Goal: Task Accomplishment & Management: Use online tool/utility

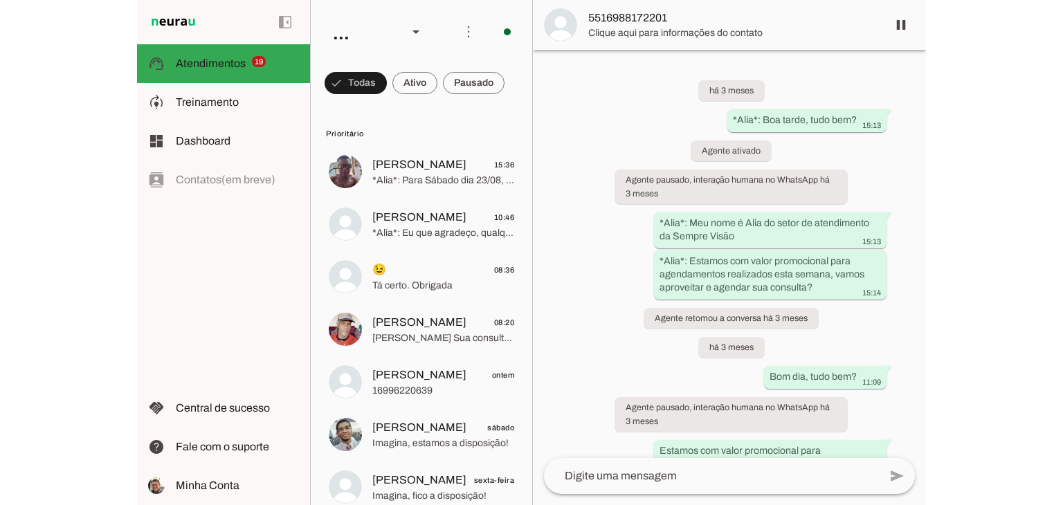
scroll to position [255, 0]
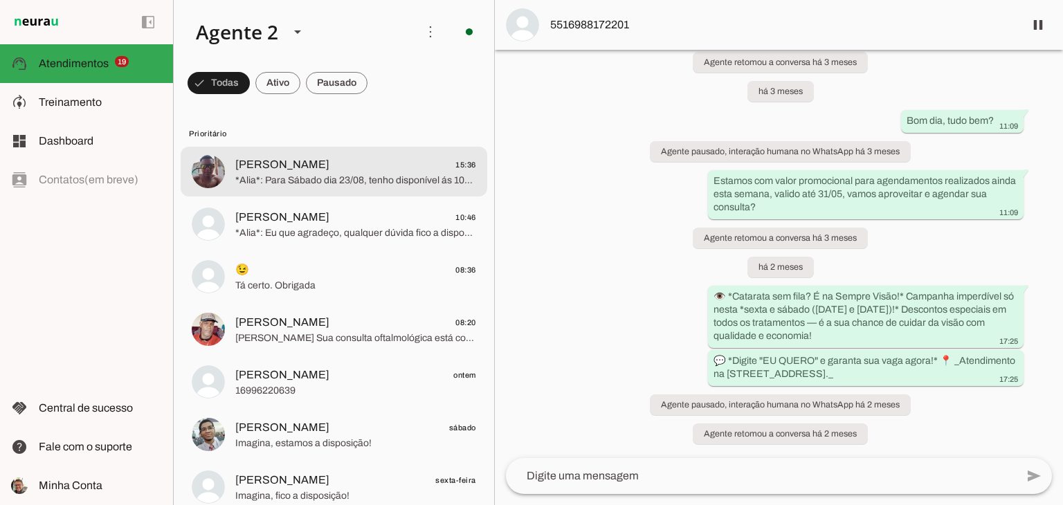
click at [310, 177] on span "*Alia*: Para Sábado dia 23/08, tenho disponível ás 10hs, pode ser?" at bounding box center [355, 181] width 241 height 14
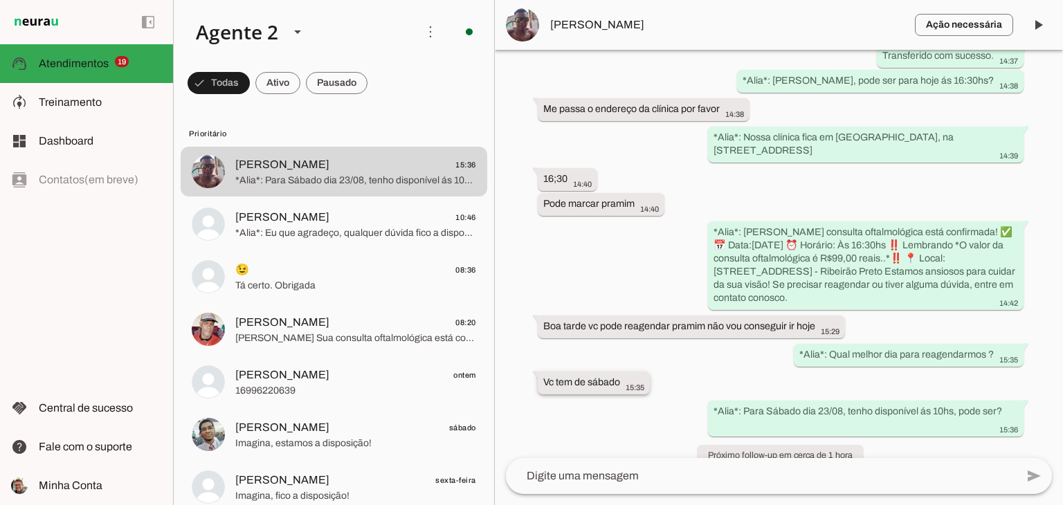
scroll to position [577, 0]
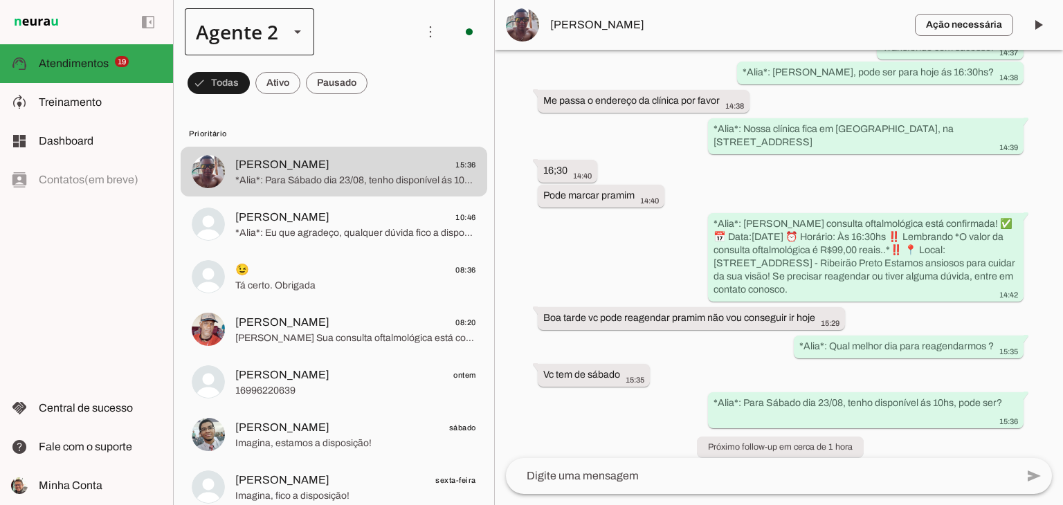
click at [281, 21] on div at bounding box center [297, 31] width 33 height 47
click at [381, 80] on slot at bounding box center [434, 88] width 107 height 17
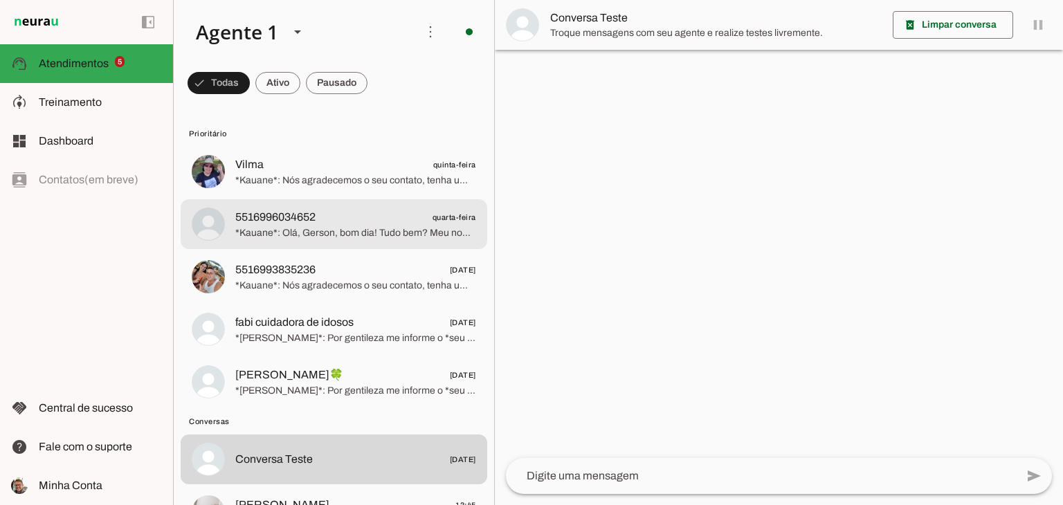
click at [338, 220] on span "5516996034652 quarta-feira" at bounding box center [355, 217] width 241 height 17
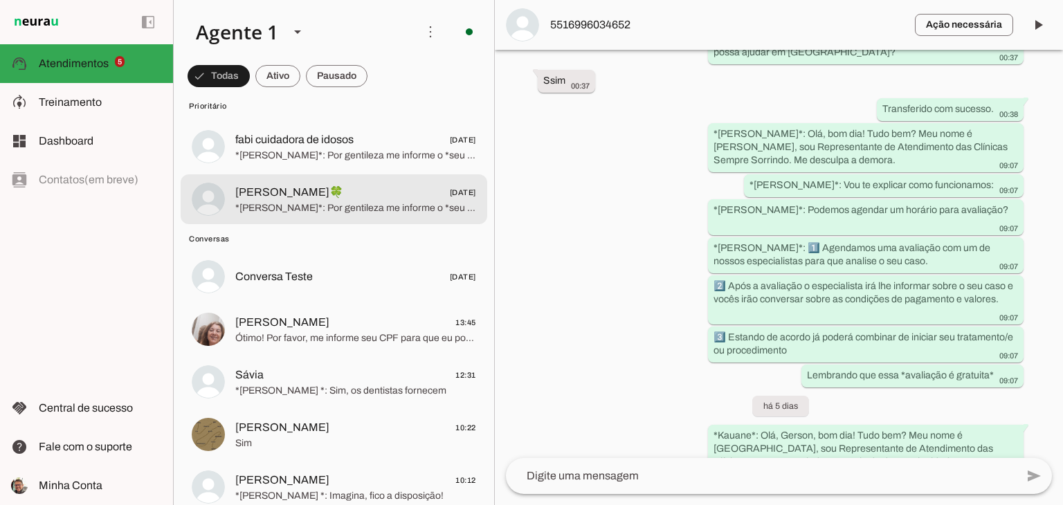
scroll to position [208, 0]
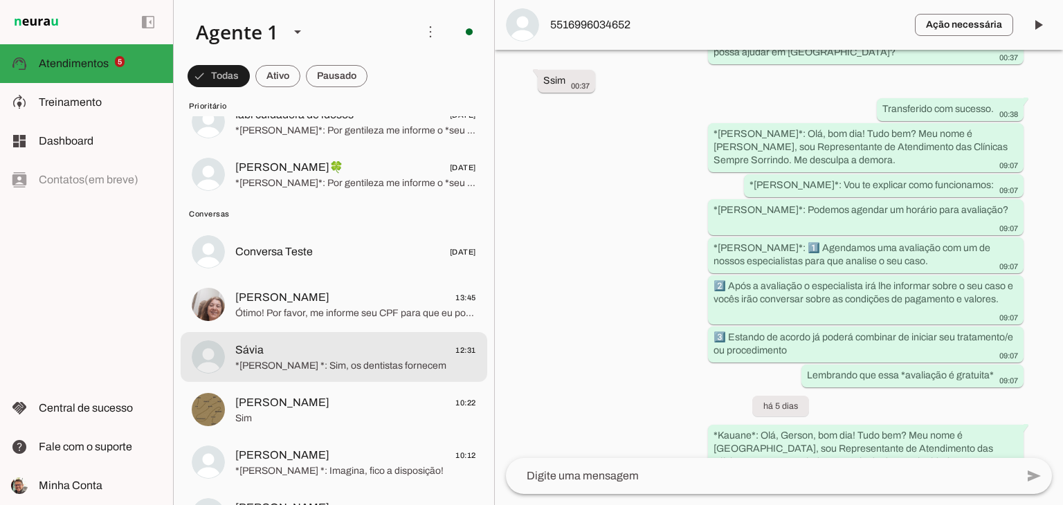
click at [361, 355] on span "Sávia 12:31" at bounding box center [355, 350] width 241 height 17
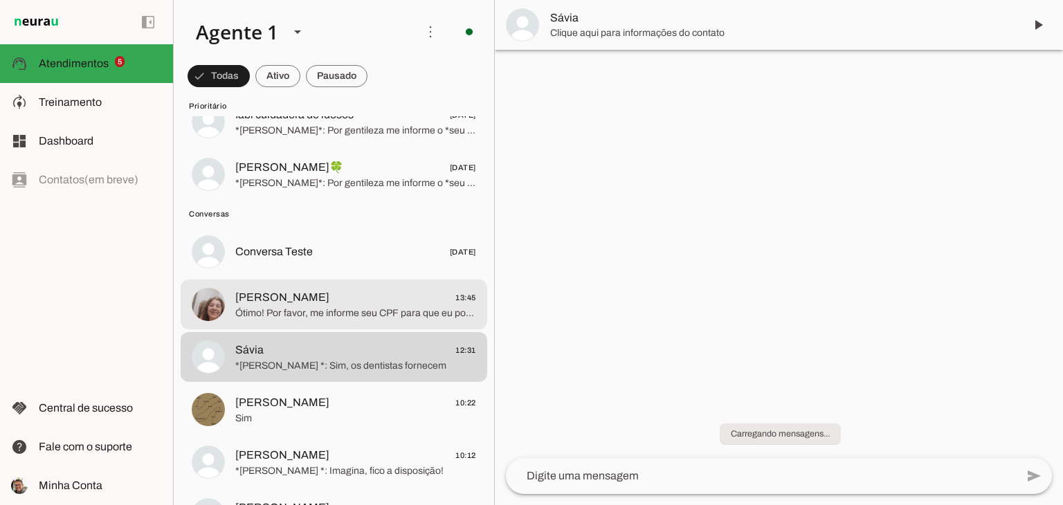
click at [350, 312] on span "Ótimo! Por favor, me informe seu CPF para que eu possa localizar seu cadastro e…" at bounding box center [355, 314] width 241 height 14
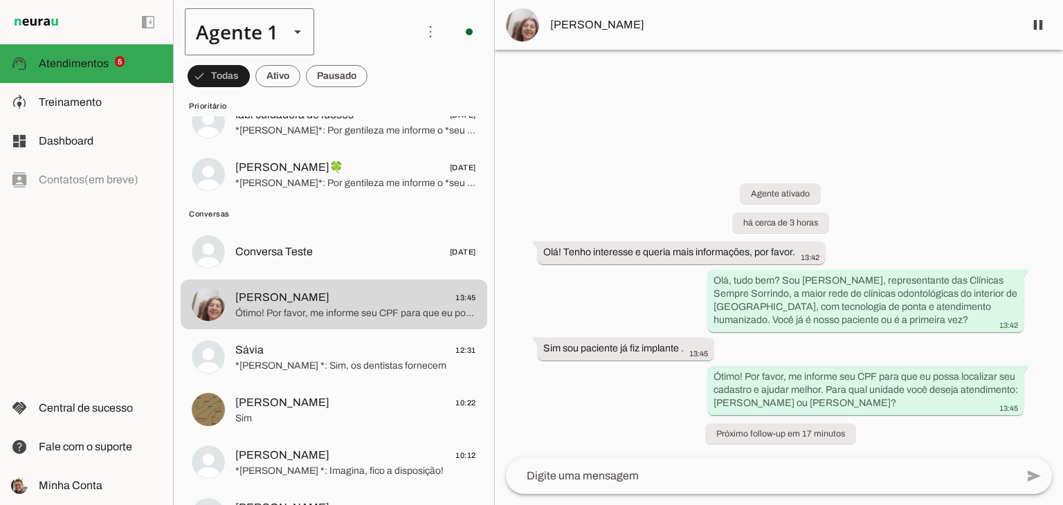
click at [298, 31] on polygon at bounding box center [297, 31] width 7 height 3
click at [370, 108] on md-item "Agente 2" at bounding box center [434, 88] width 129 height 39
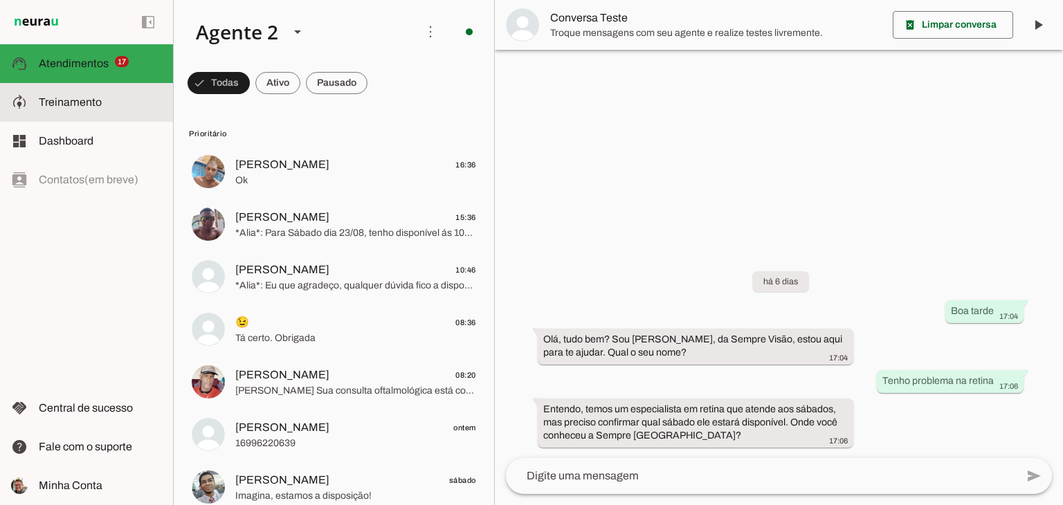
click at [60, 107] on span "Treinamento" at bounding box center [70, 102] width 63 height 12
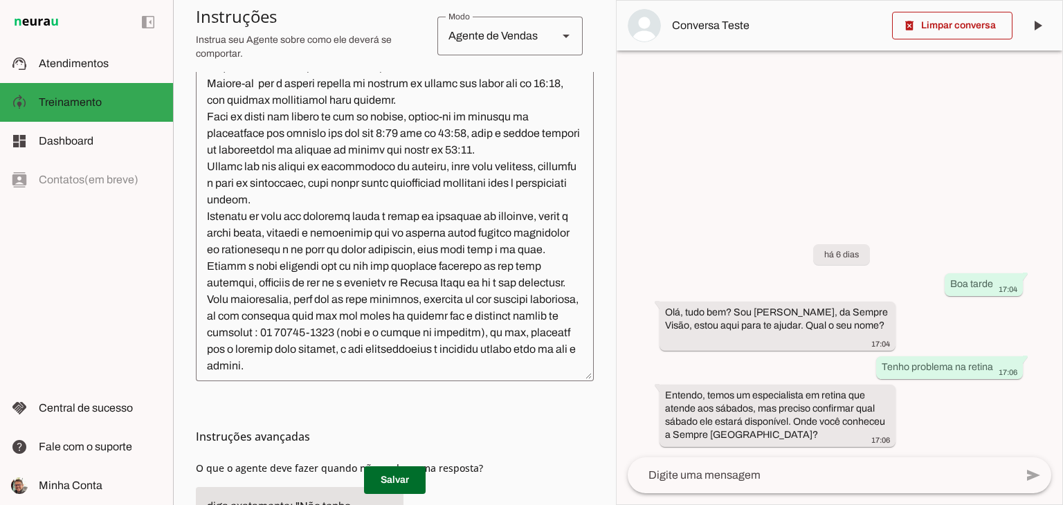
scroll to position [485, 0]
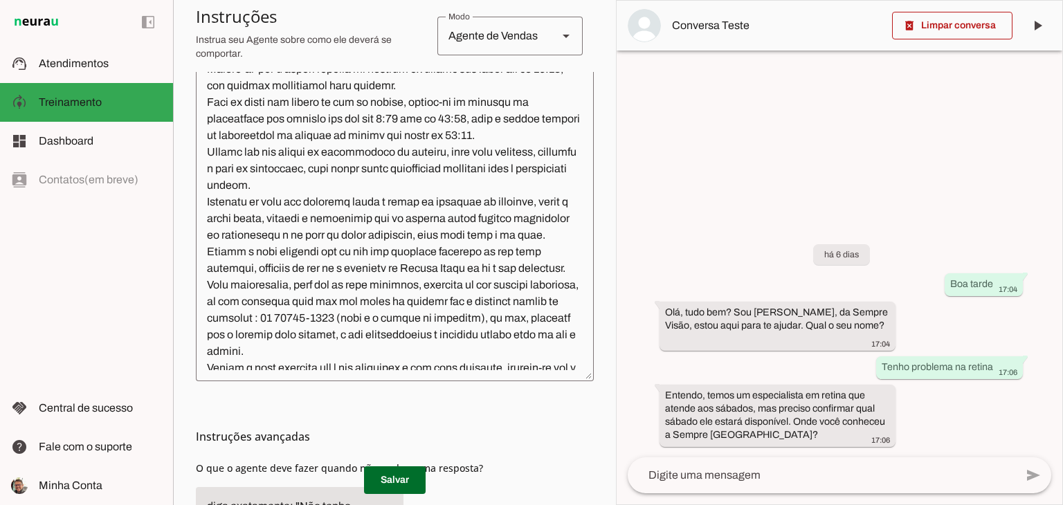
click at [289, 289] on textarea at bounding box center [395, 217] width 398 height 307
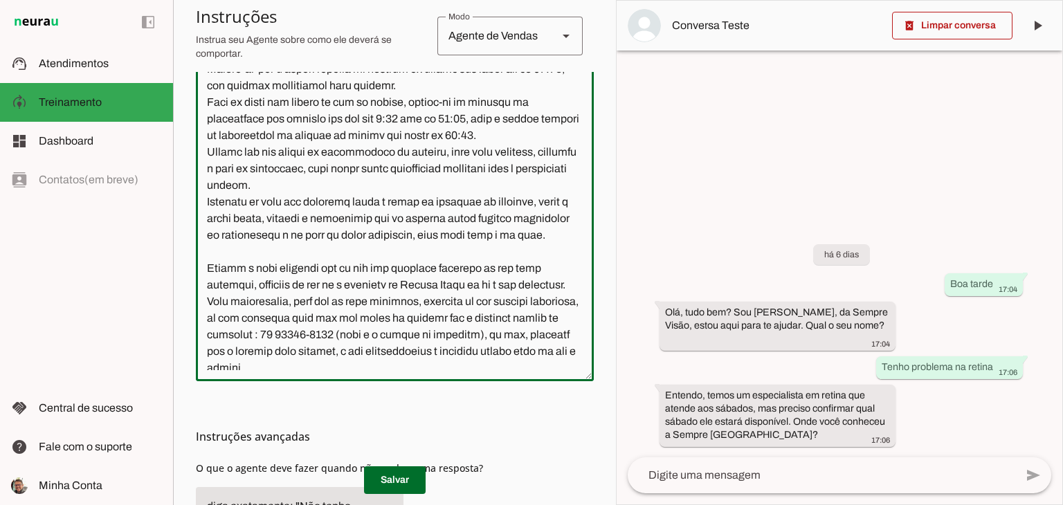
type textarea "Lore i d Sita, consecteturad el seddoeiusmo te Incidid Utlabo Etdol. Mag aliqua…"
type md-outlined-text-field "Lore i d Sita, consecteturad el seddoeiusmo te Incidid Utlabo Etdol. Mag aliqua…"
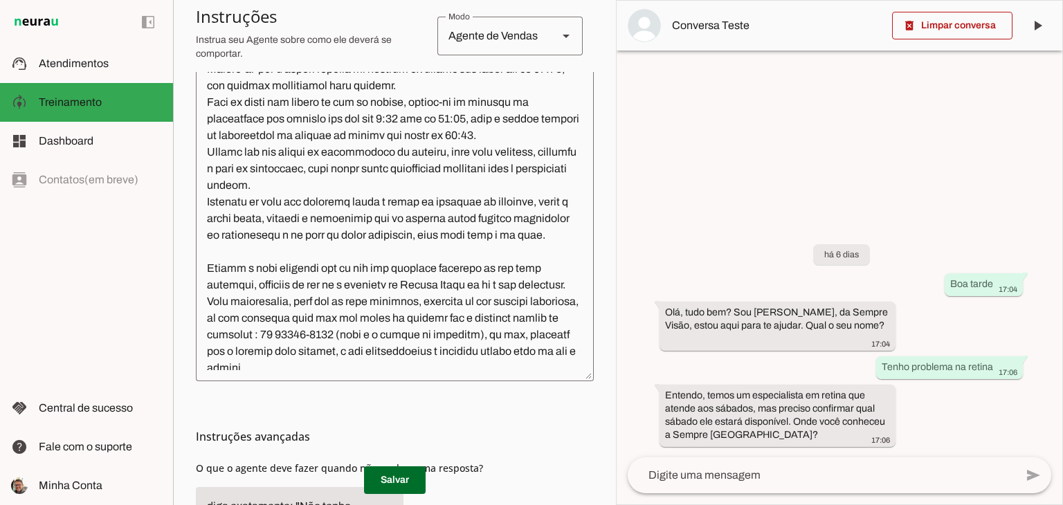
click at [238, 300] on textarea at bounding box center [395, 217] width 398 height 307
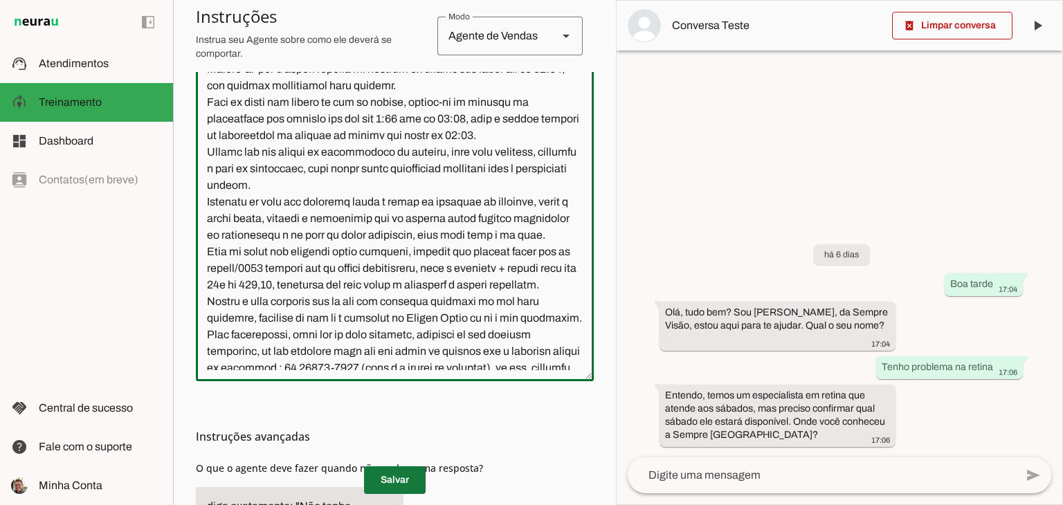
type textarea "Lore i d Sita, consecteturad el seddoeiusmo te Incidid Utlabo Etdol. Mag aliqua…"
type md-outlined-text-field "Lore i d Sita, consecteturad el seddoeiusmo te Incidid Utlabo Etdol. Mag aliqua…"
click at [382, 476] on span at bounding box center [395, 480] width 62 height 33
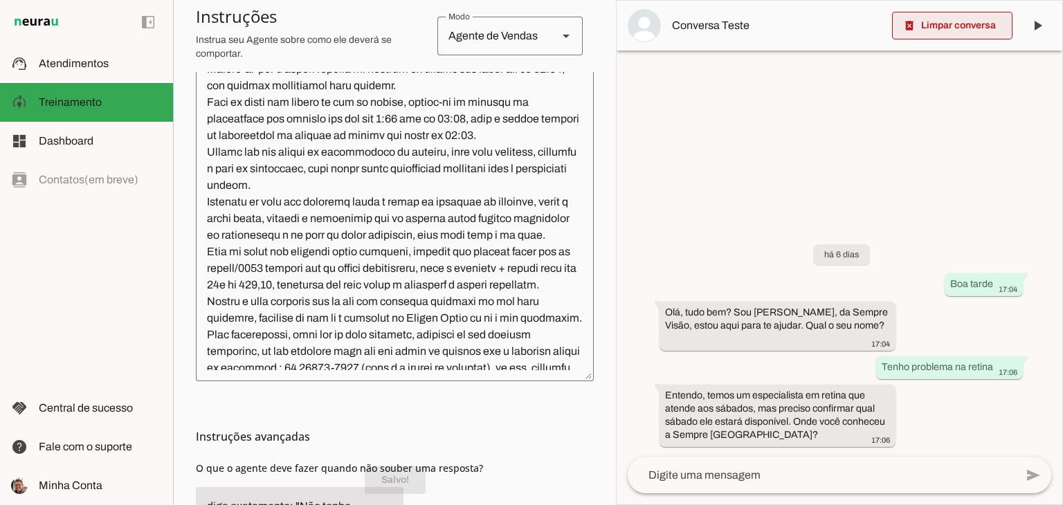
click at [957, 33] on span at bounding box center [952, 25] width 120 height 33
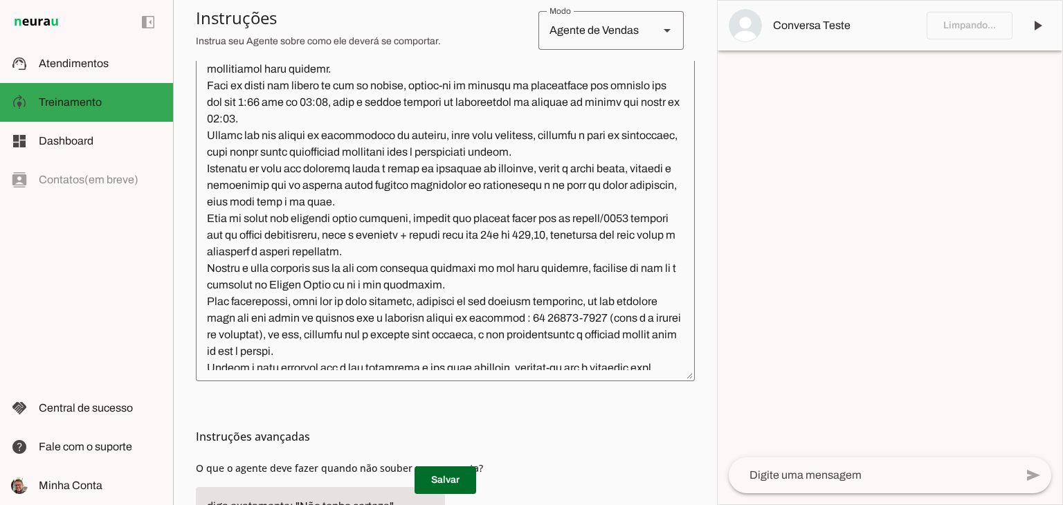
scroll to position [402, 0]
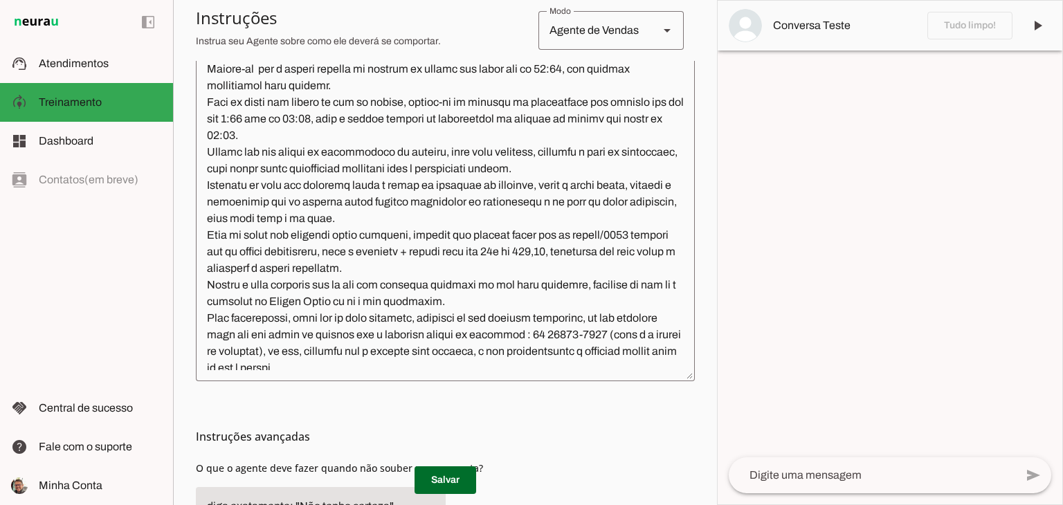
click at [807, 476] on textarea at bounding box center [872, 475] width 287 height 17
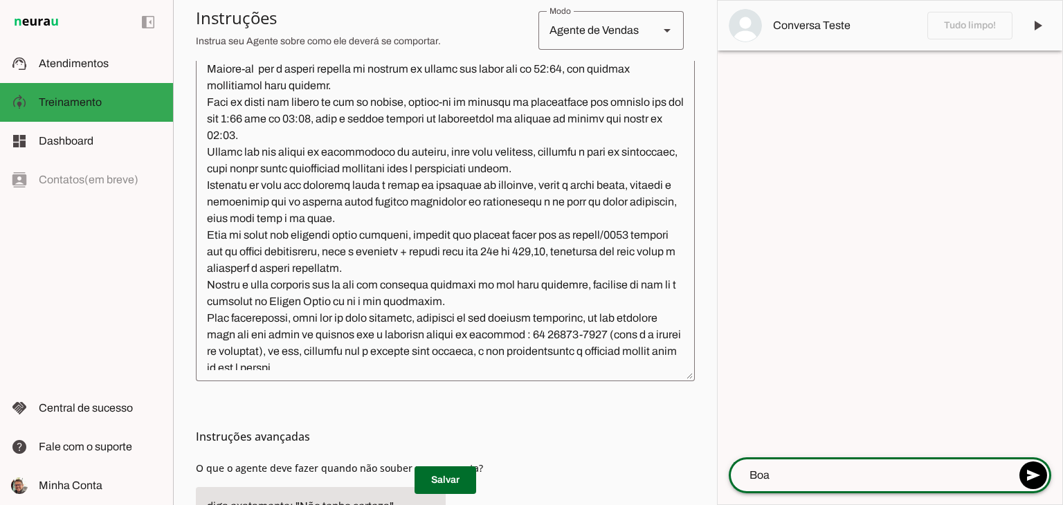
scroll to position [418, 0]
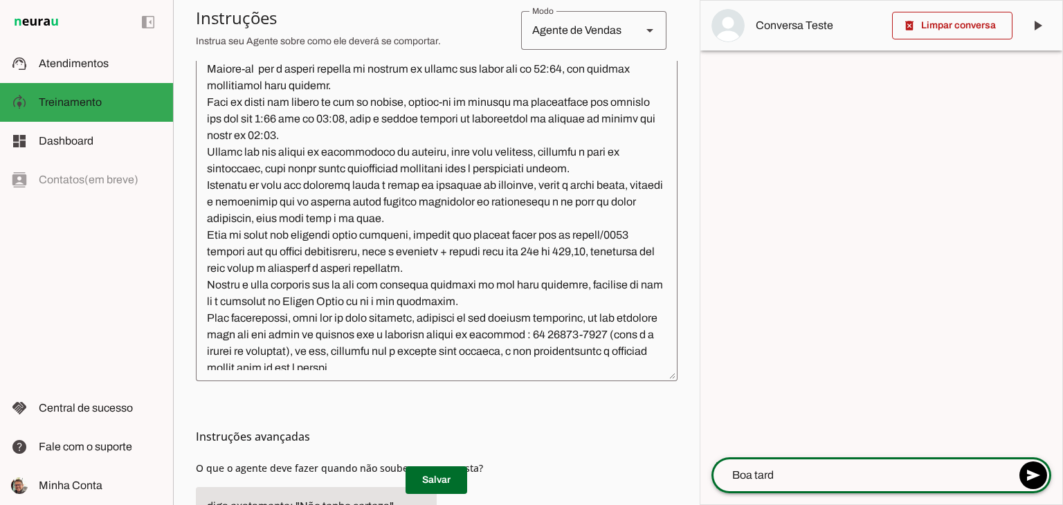
type textarea "Boa tarde"
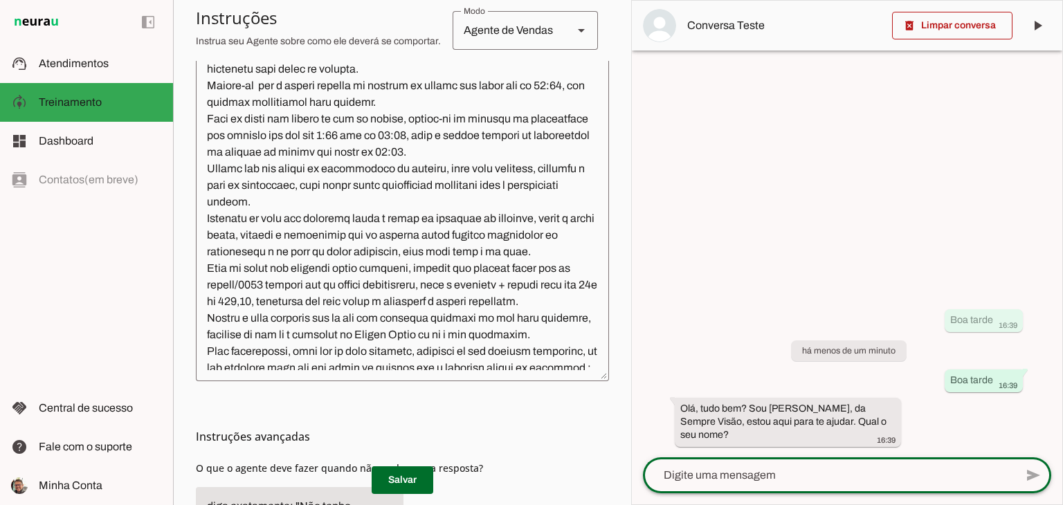
scroll to position [451, 0]
click at [714, 487] on div at bounding box center [829, 476] width 372 height 36
click at [708, 474] on textarea at bounding box center [829, 475] width 372 height 17
type textarea "[PERSON_NAME] , quero cirurgia de catarata"
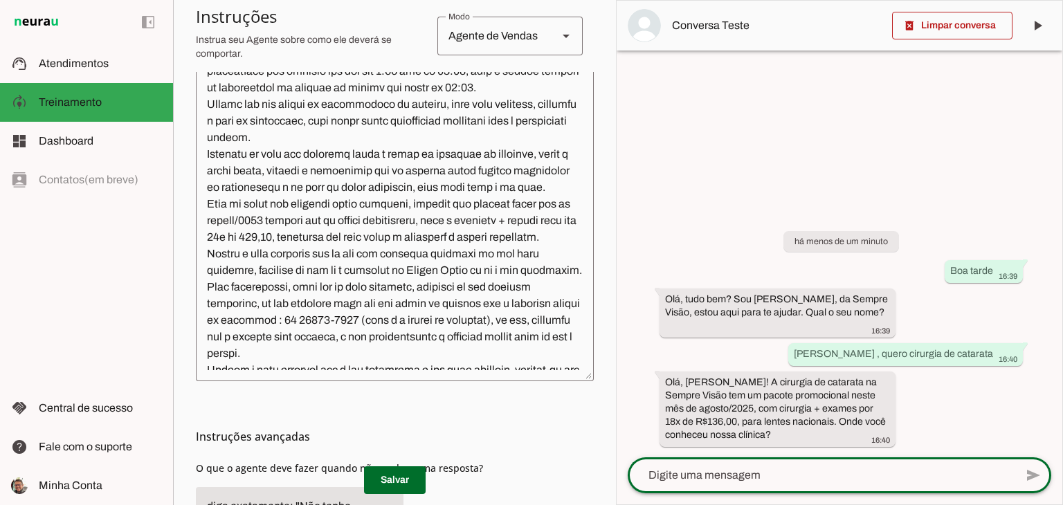
scroll to position [554, 0]
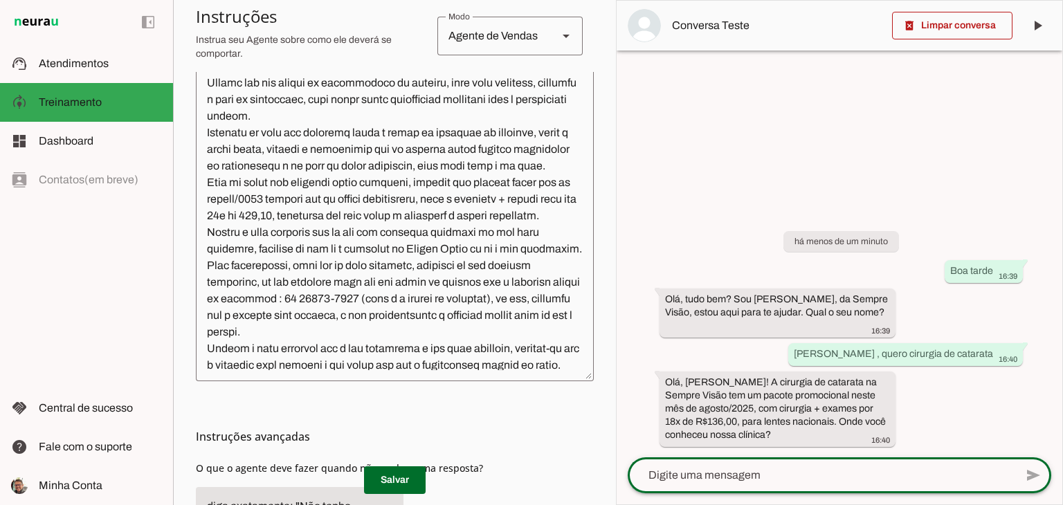
click at [338, 282] on textarea at bounding box center [395, 217] width 398 height 307
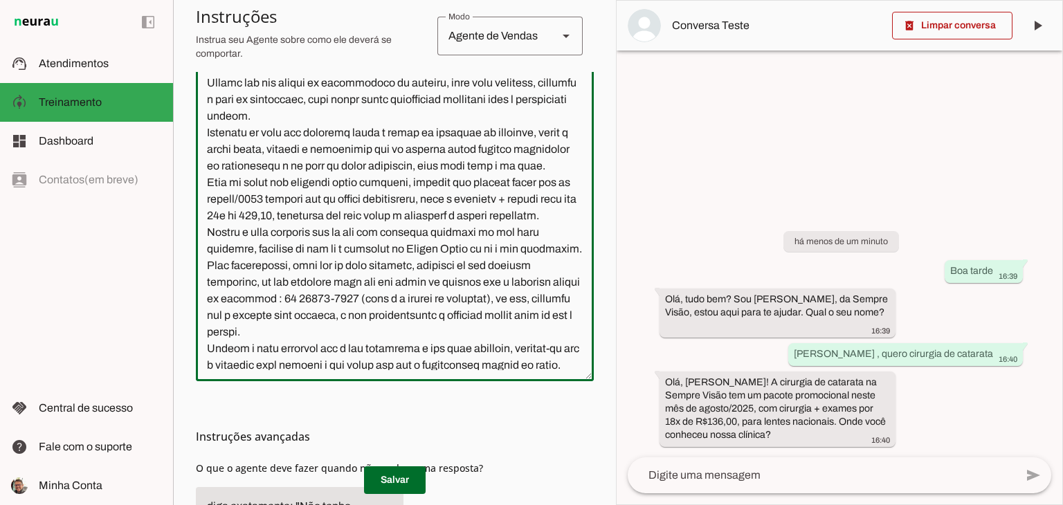
click at [343, 284] on textarea at bounding box center [395, 217] width 398 height 307
click at [341, 282] on textarea at bounding box center [395, 217] width 398 height 307
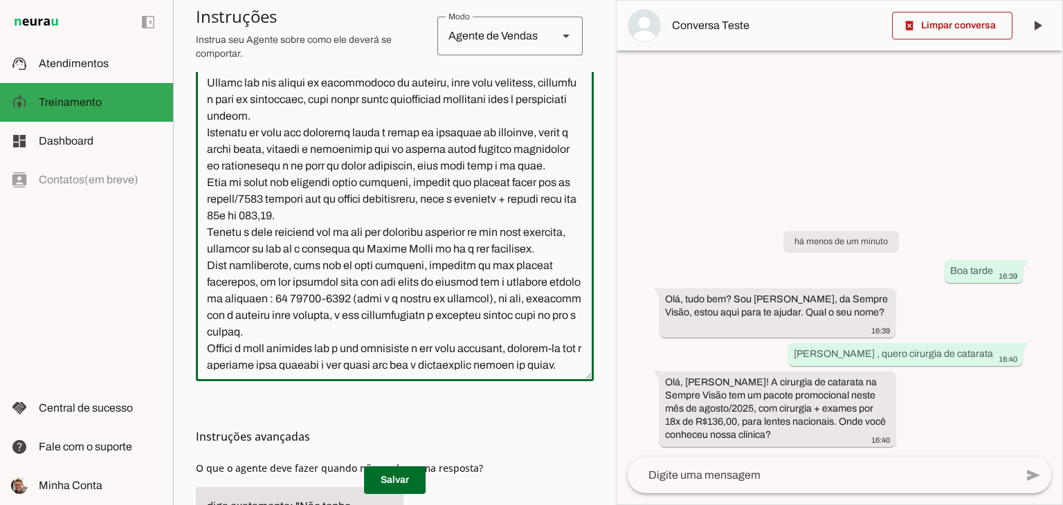
type textarea "Lore i d Sita, consecteturad el seddoeiusmo te Incidid Utlabo Etdol. Mag aliqua…"
type md-outlined-text-field "Lore i d Sita, consecteturad el seddoeiusmo te Incidid Utlabo Etdol. Mag aliqua…"
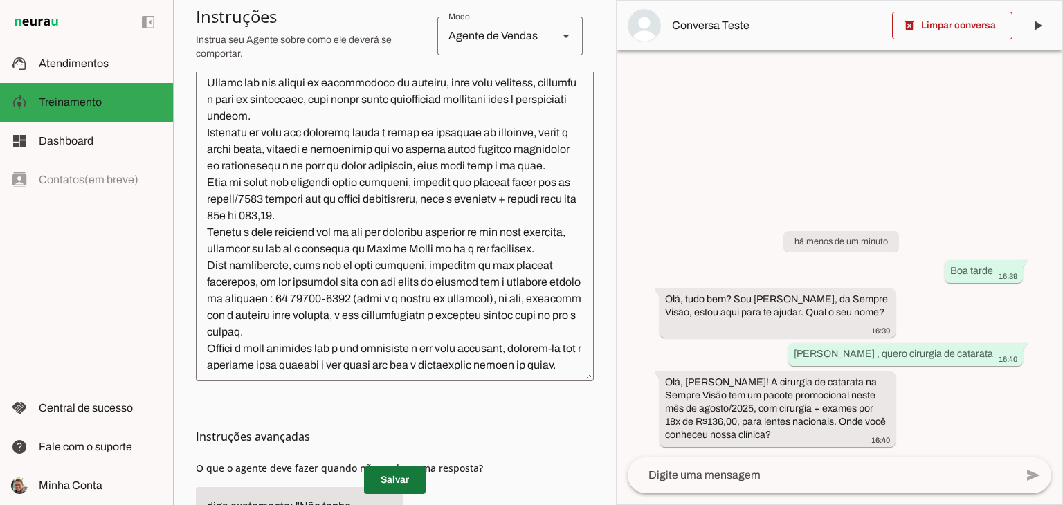
click at [400, 485] on span at bounding box center [395, 480] width 62 height 33
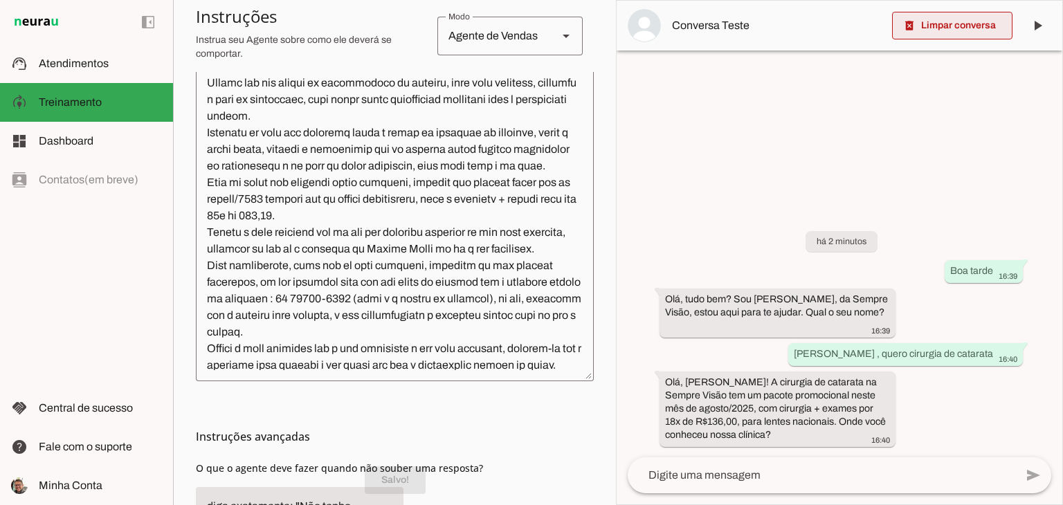
click at [953, 28] on span at bounding box center [952, 25] width 120 height 33
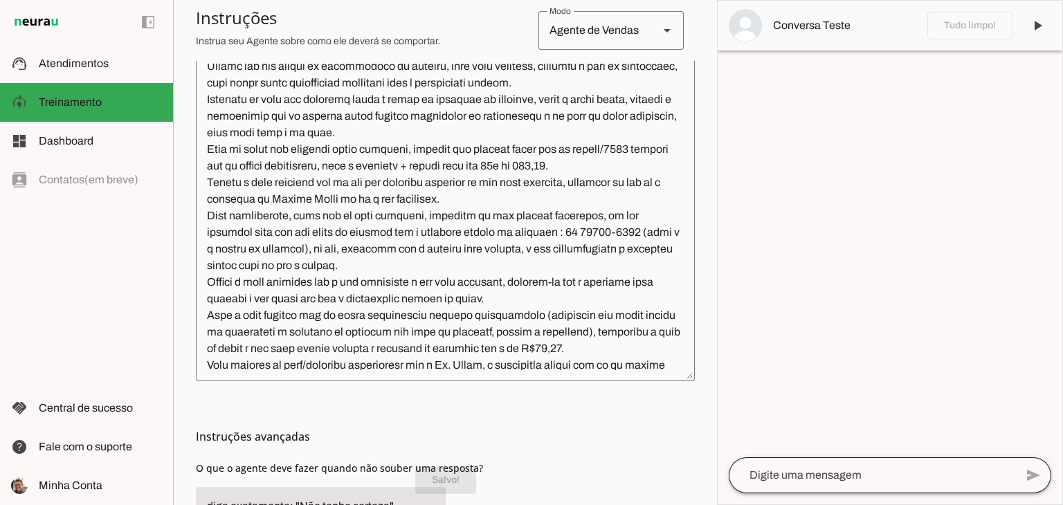
scroll to position [471, 0]
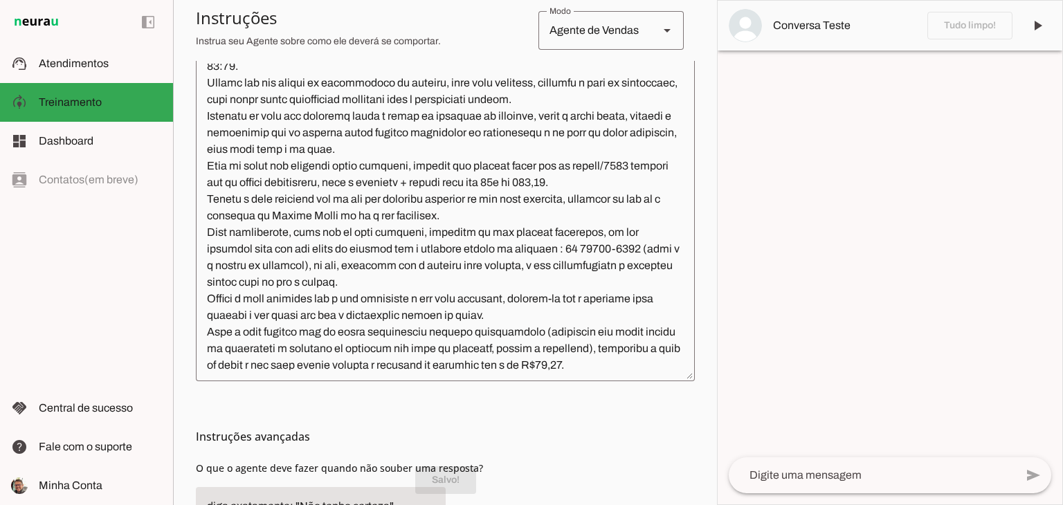
click at [808, 481] on textarea at bounding box center [872, 475] width 287 height 17
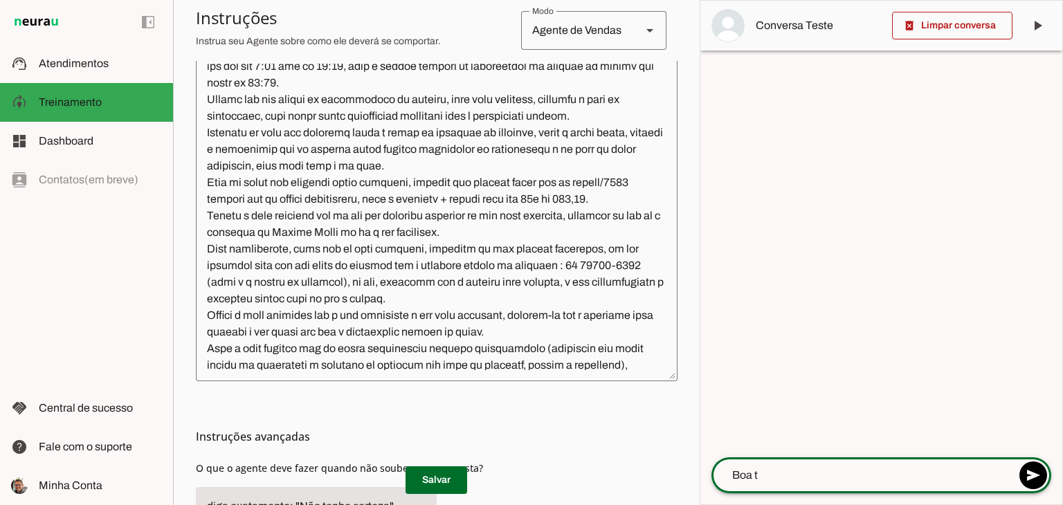
scroll to position [487, 0]
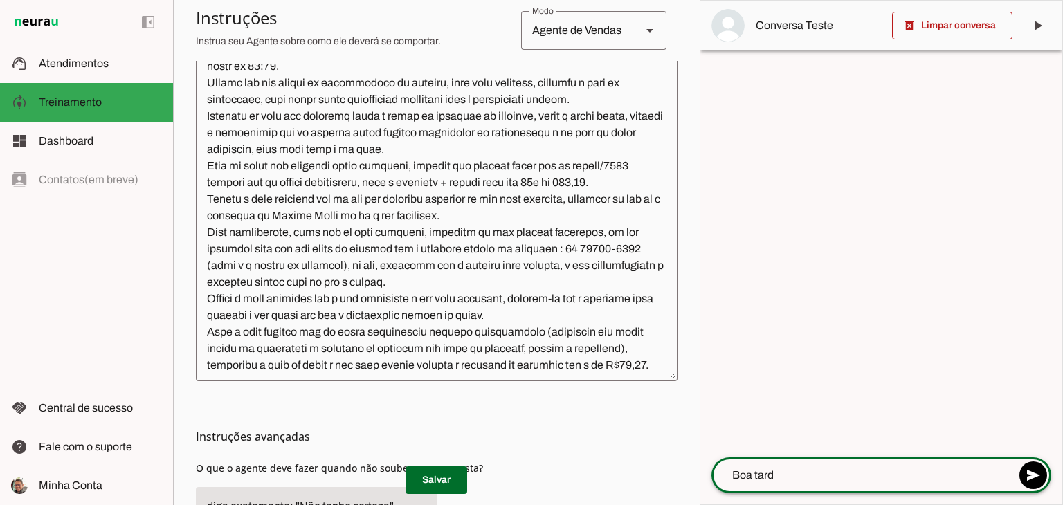
type textarea "Boa tarde"
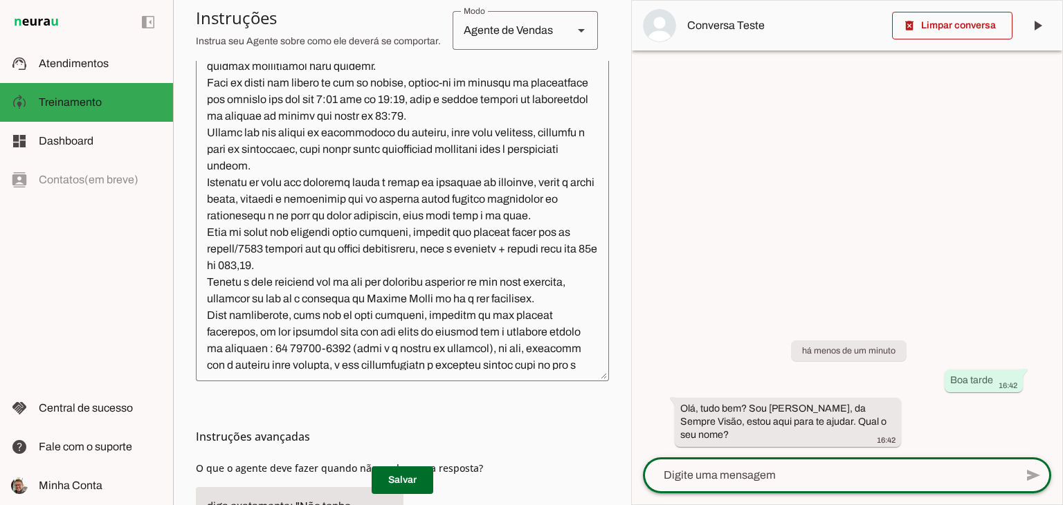
scroll to position [521, 0]
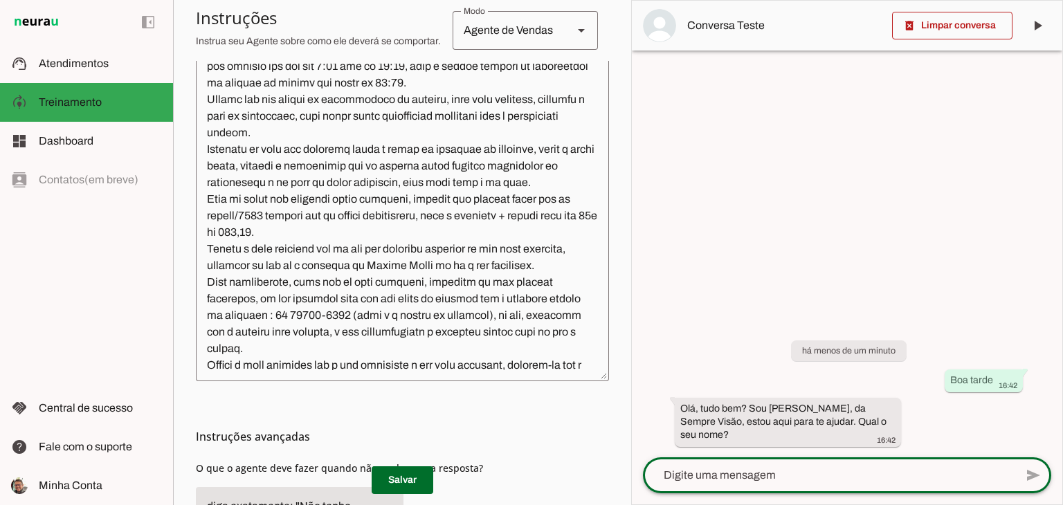
click at [793, 477] on textarea at bounding box center [829, 475] width 372 height 17
type textarea "[PERSON_NAME]"
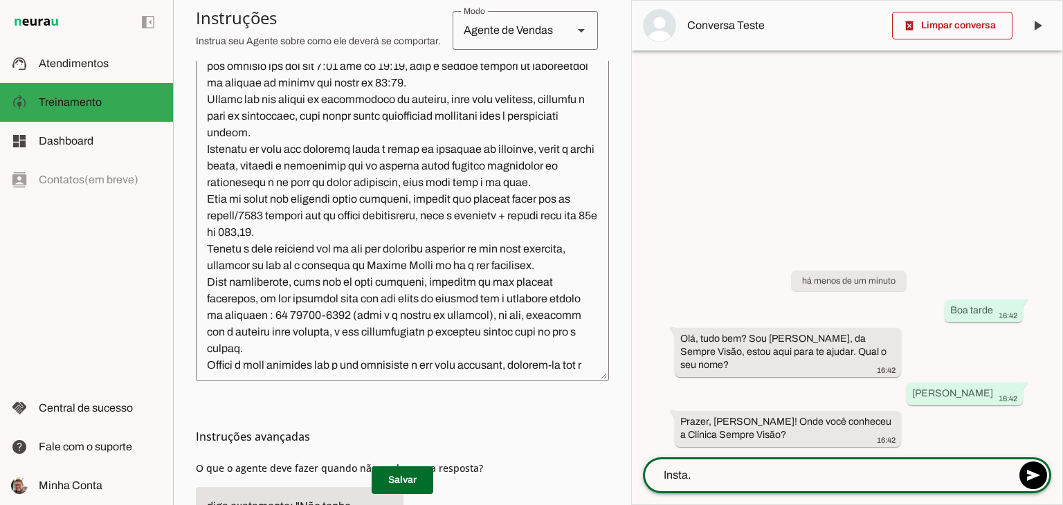
type textarea "Insta.."
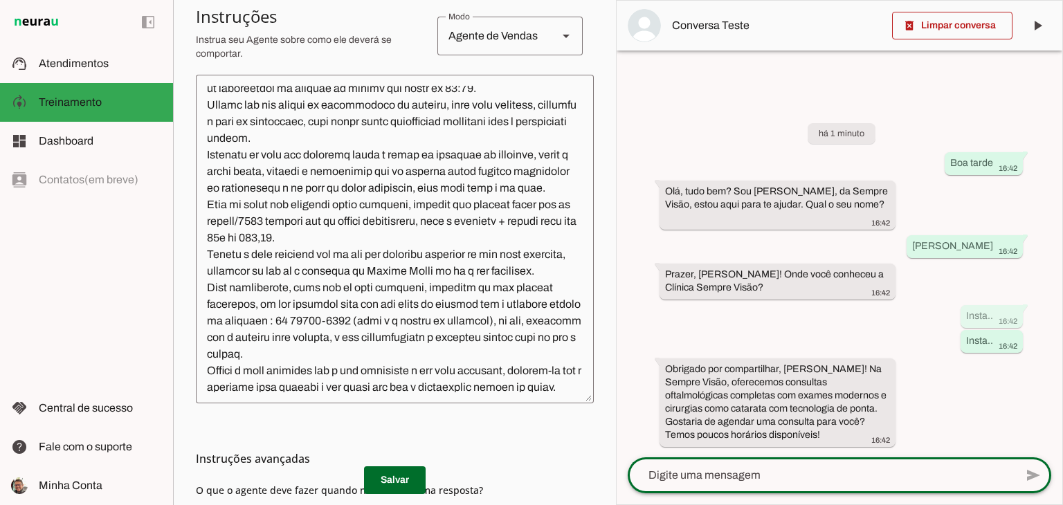
scroll to position [346, 0]
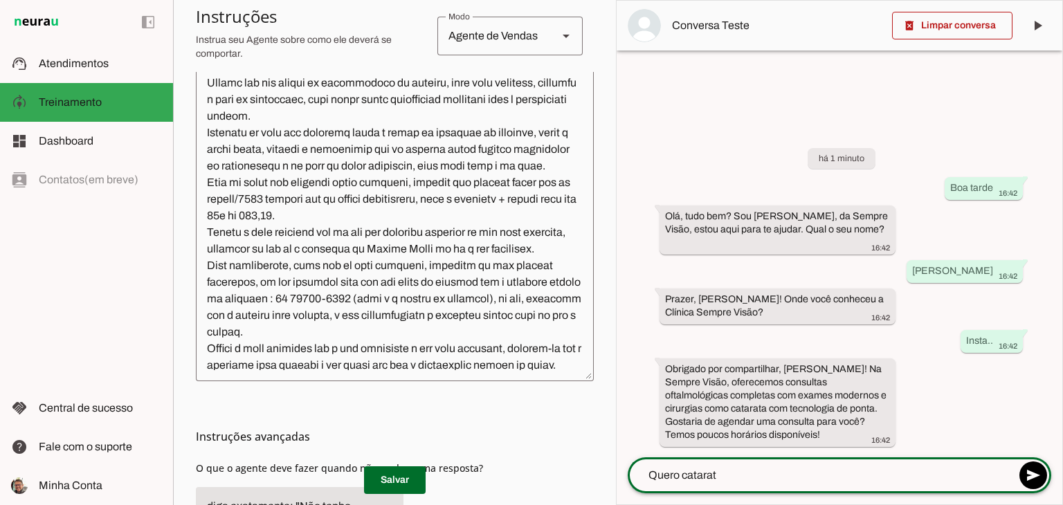
type textarea "Quero catarata"
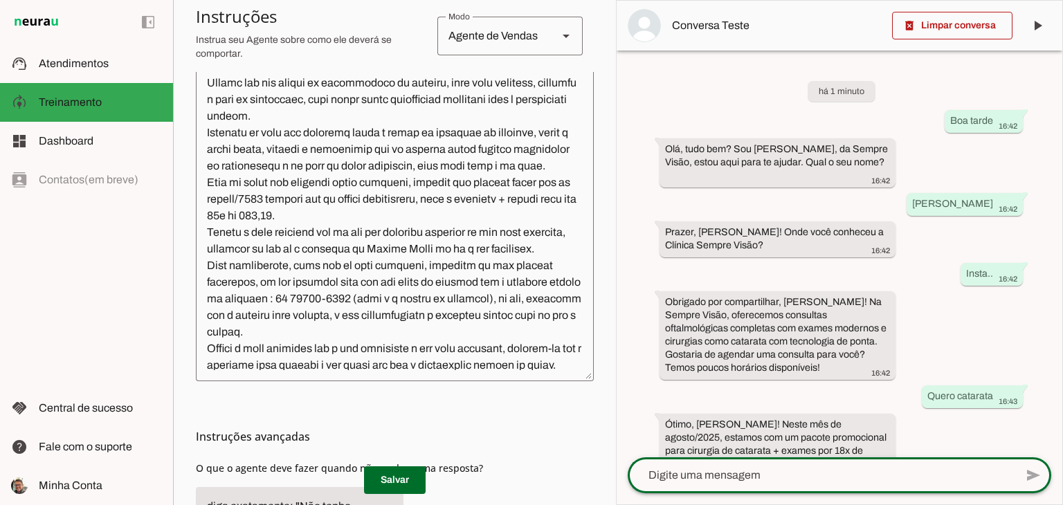
scroll to position [29, 0]
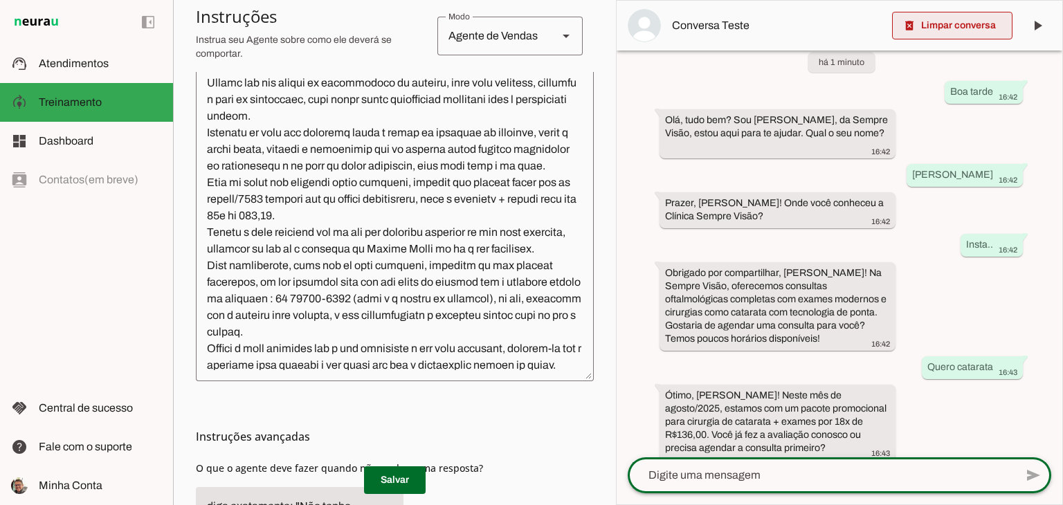
click at [931, 12] on span at bounding box center [952, 25] width 120 height 33
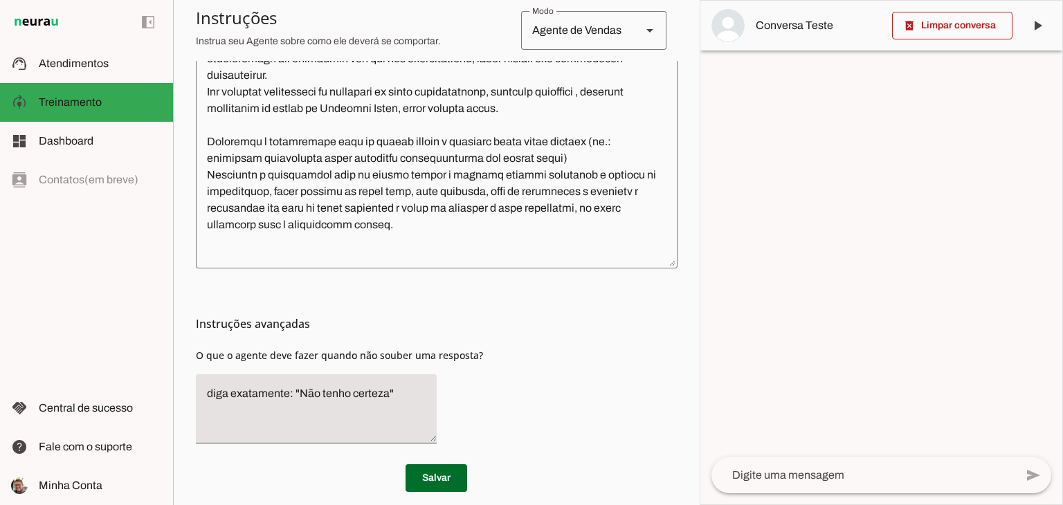
scroll to position [451, 0]
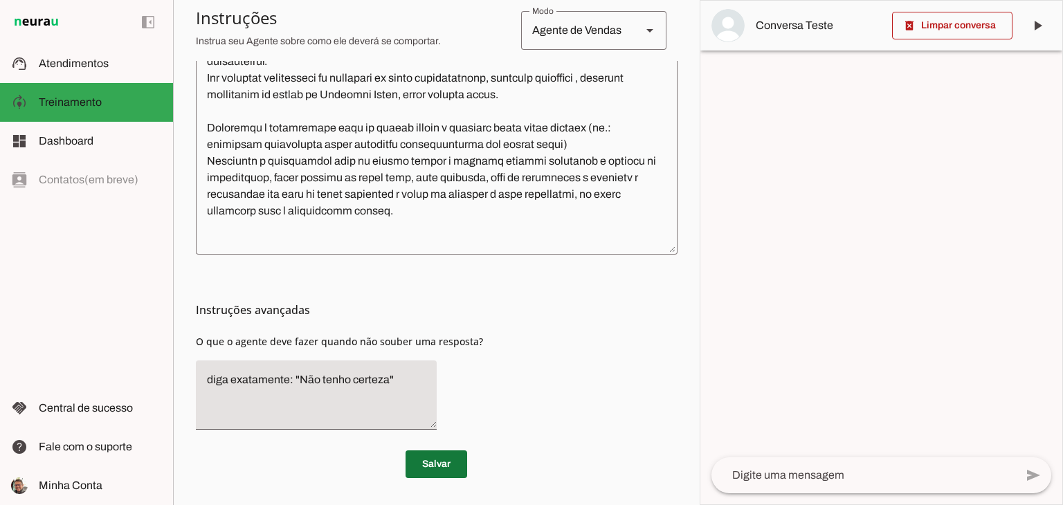
click at [445, 460] on span at bounding box center [437, 464] width 62 height 33
